Goal: Share content: Share content

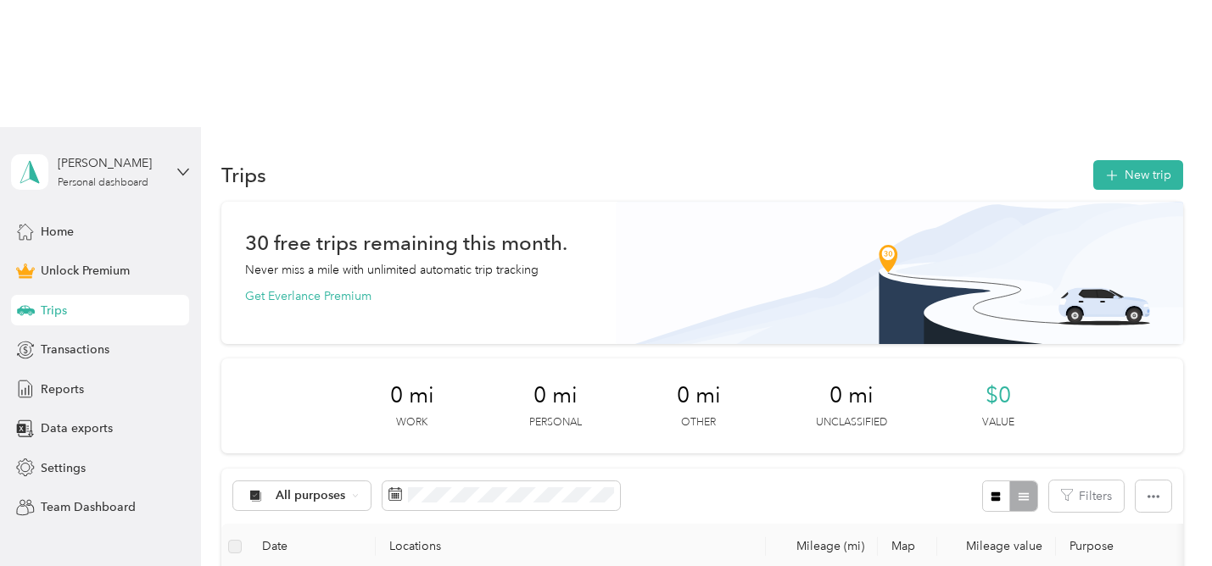
click at [572, 469] on div "All purposes Filters" at bounding box center [701, 496] width 961 height 55
click at [577, 482] on span at bounding box center [500, 496] width 237 height 29
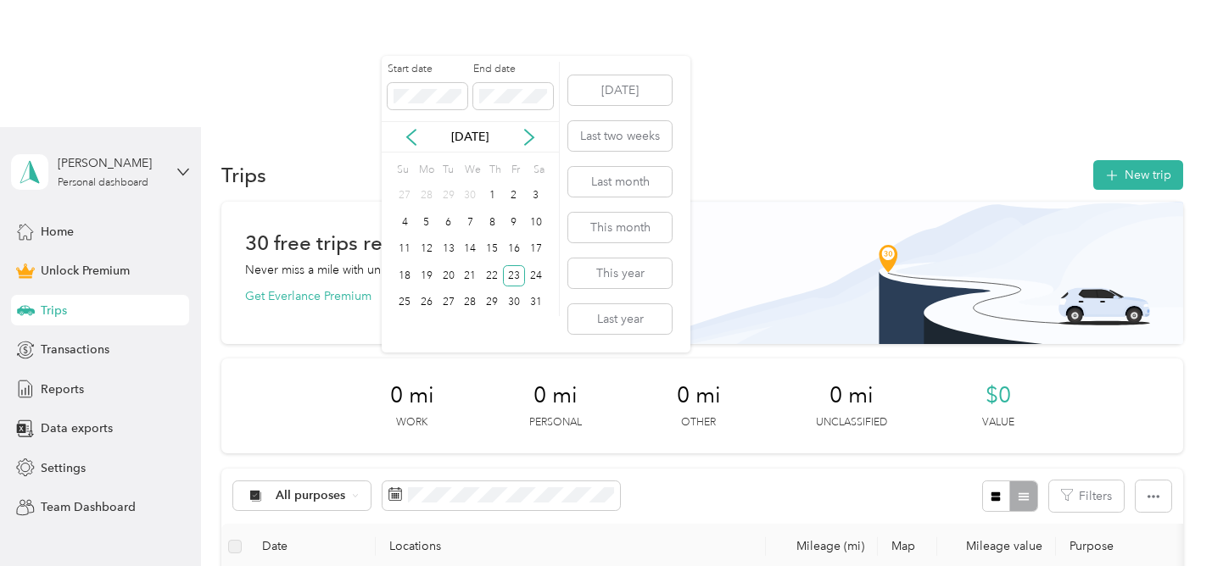
click at [629, 200] on div "[DATE] Last two weeks Last month This month This year Last year" at bounding box center [619, 204] width 107 height 297
click at [629, 186] on button "Last month" at bounding box center [619, 182] width 103 height 30
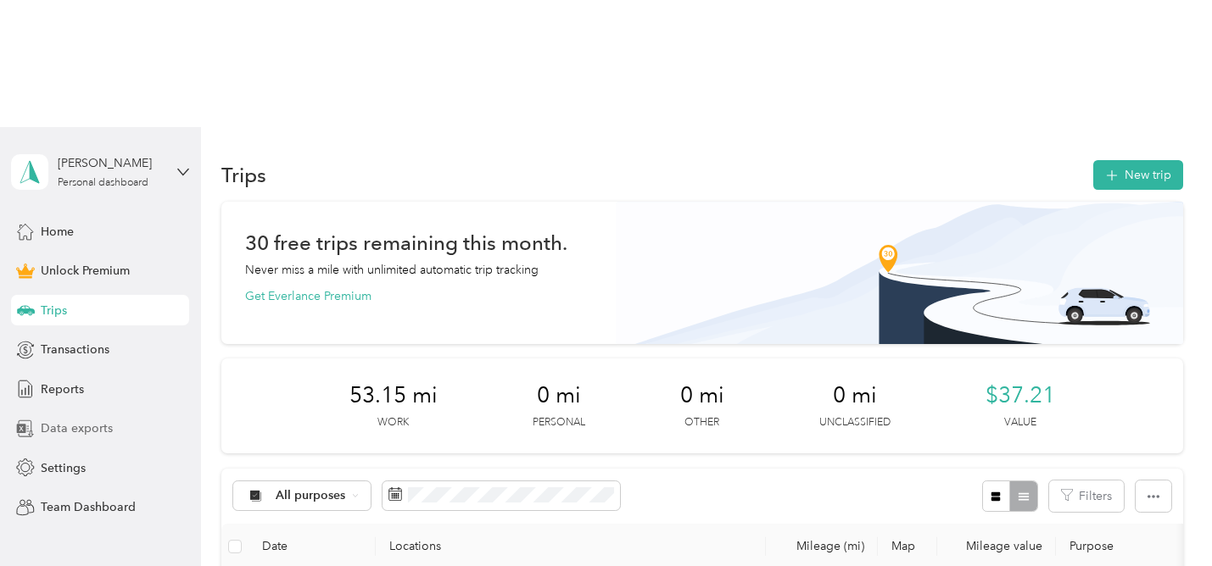
click at [98, 420] on span "Data exports" at bounding box center [77, 429] width 72 height 18
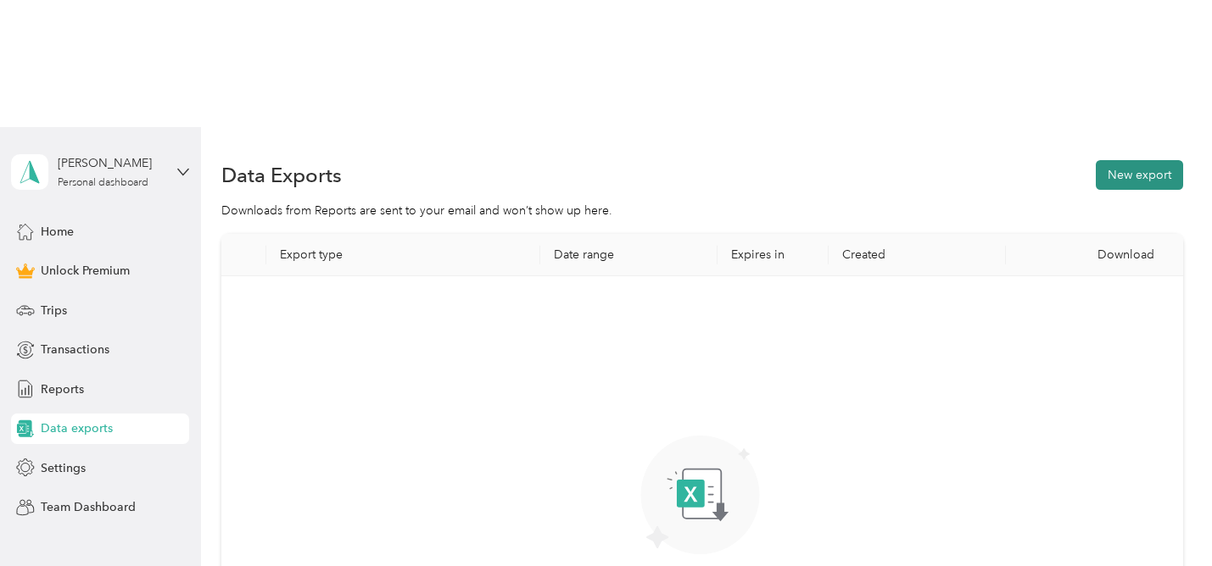
click at [1144, 160] on button "New export" at bounding box center [1138, 175] width 87 height 30
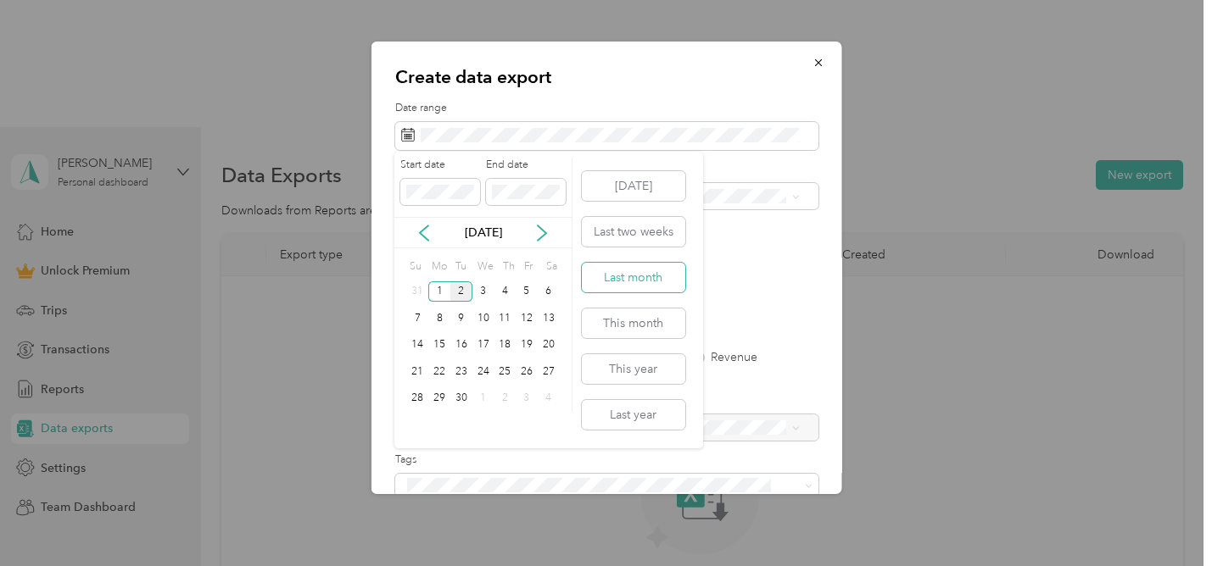
click at [660, 280] on button "Last month" at bounding box center [633, 278] width 103 height 30
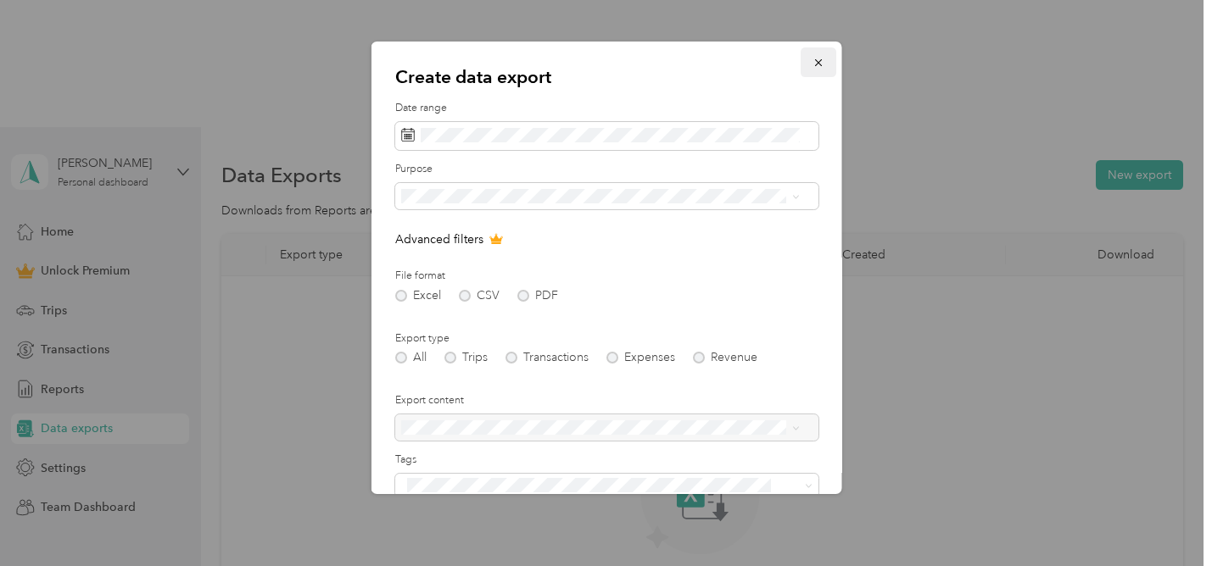
click at [811, 59] on icon "button" at bounding box center [817, 63] width 12 height 12
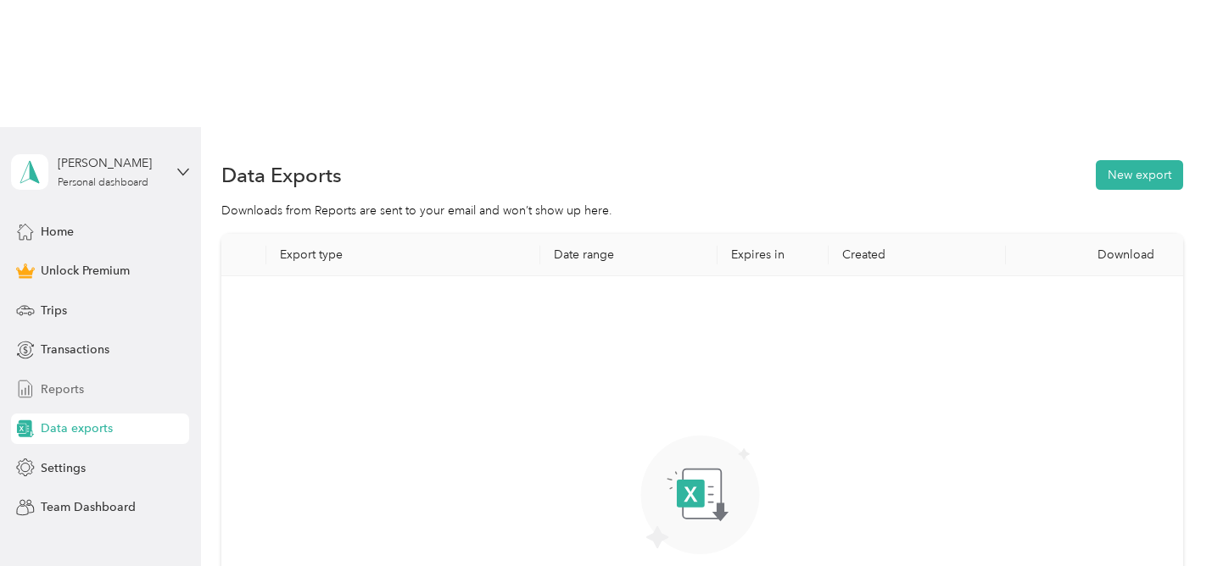
click at [83, 374] on div "Reports" at bounding box center [100, 389] width 178 height 31
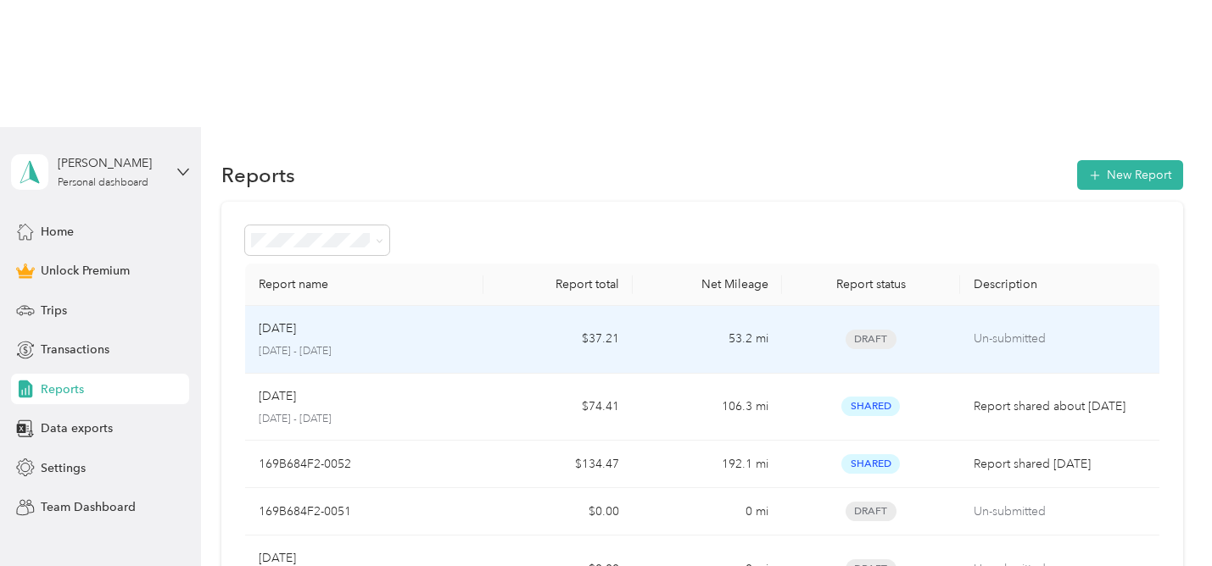
click at [365, 320] on div "[DATE]" at bounding box center [364, 329] width 211 height 19
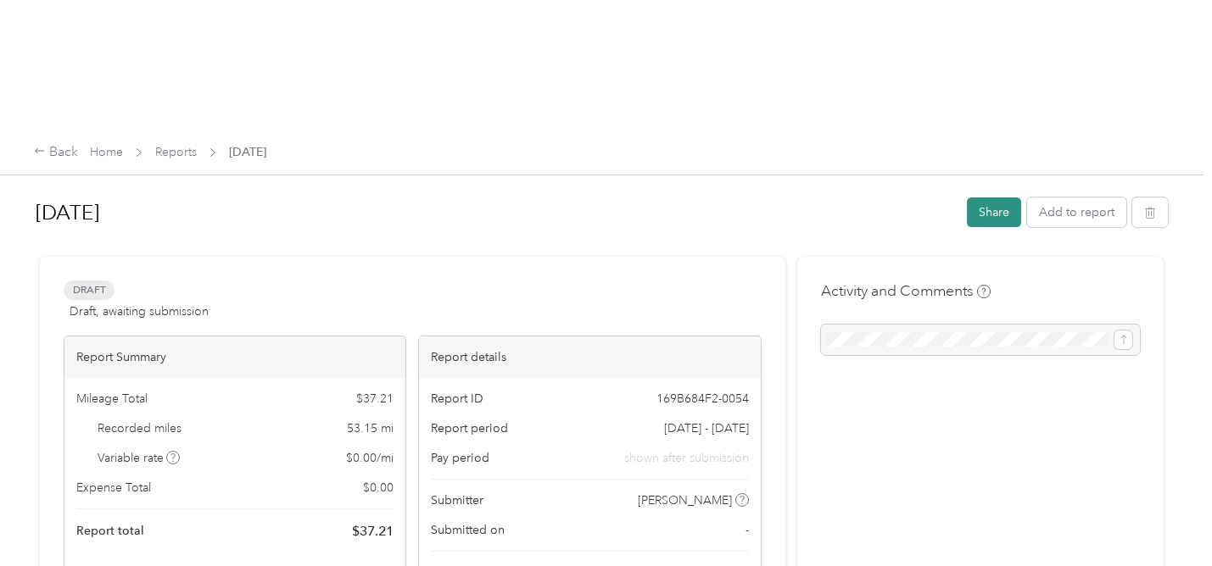
click at [989, 198] on button "Share" at bounding box center [994, 213] width 54 height 30
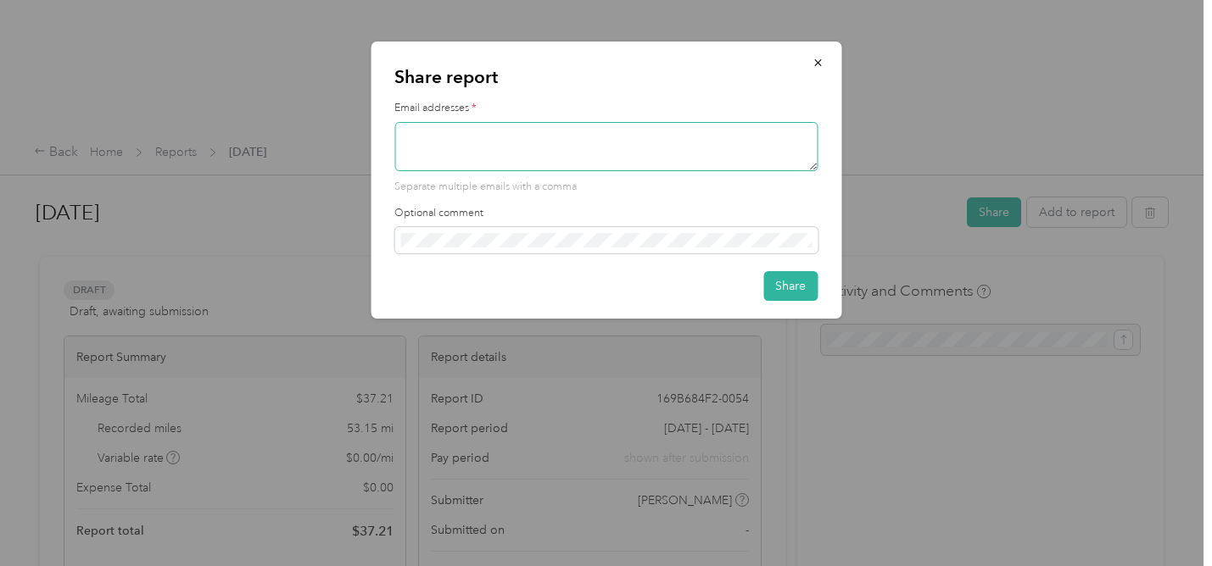
click at [647, 148] on textarea at bounding box center [605, 146] width 423 height 49
type textarea "T"
type textarea "a"
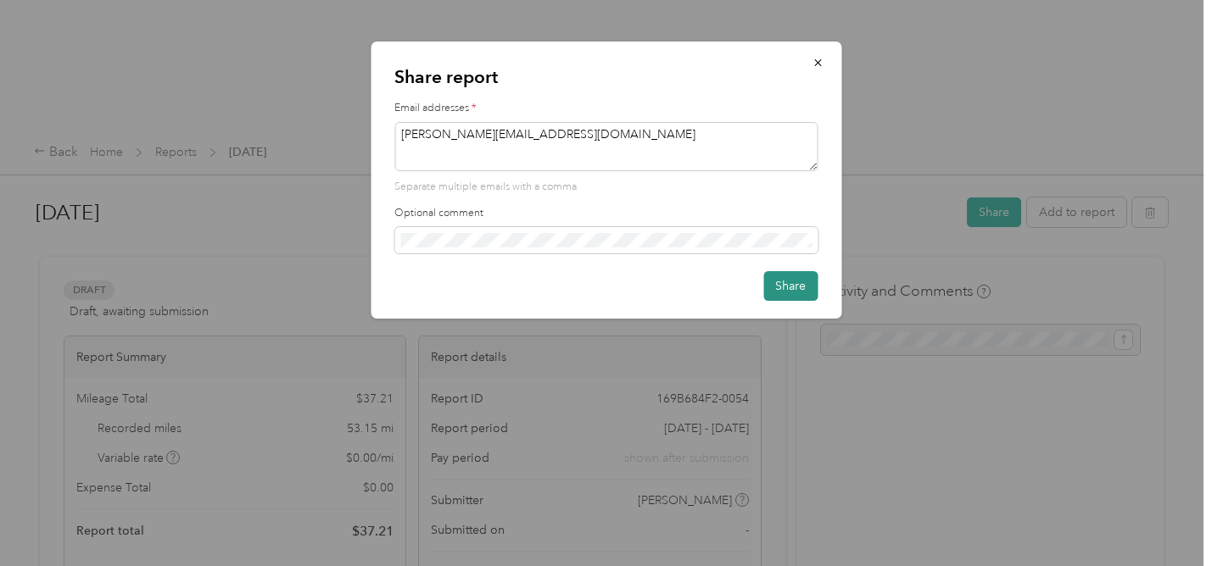
type textarea "[PERSON_NAME][EMAIL_ADDRESS][DOMAIN_NAME]"
click at [764, 298] on button "Share" at bounding box center [790, 286] width 54 height 30
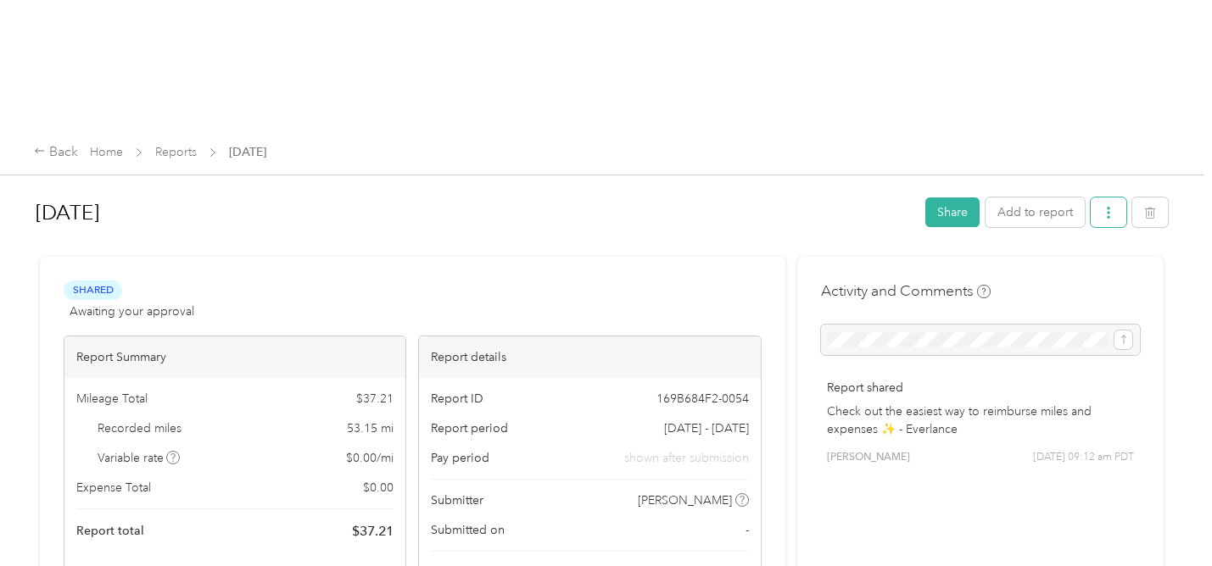
click at [1117, 198] on button "button" at bounding box center [1108, 213] width 36 height 30
click at [1084, 149] on div "Download" at bounding box center [1060, 147] width 101 height 18
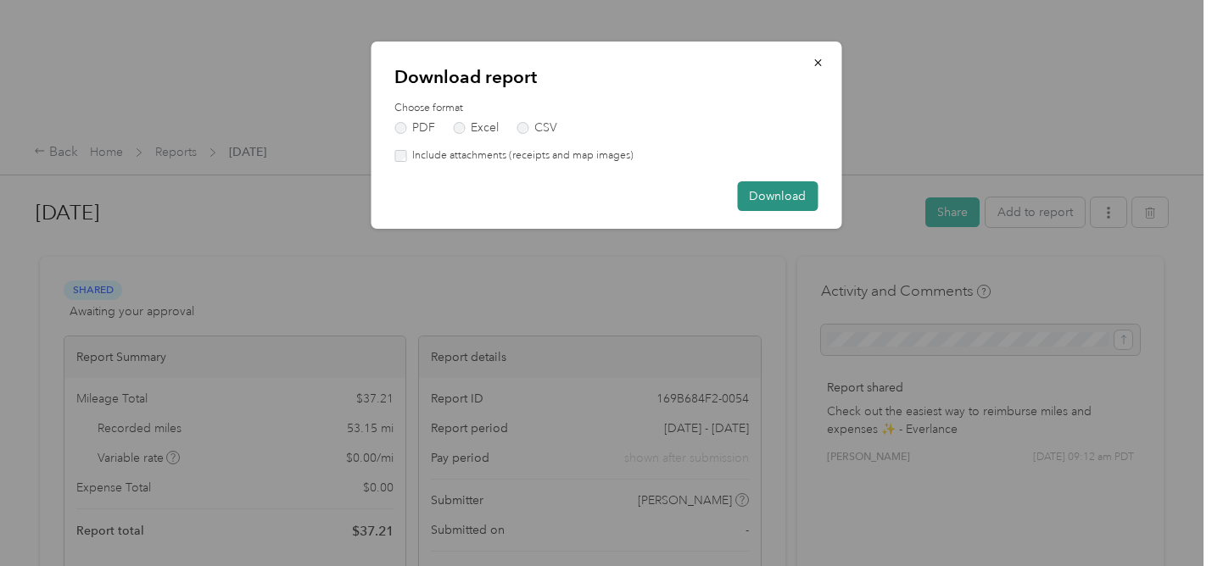
click at [756, 192] on button "Download" at bounding box center [777, 196] width 81 height 30
